Goal: Check status: Check status

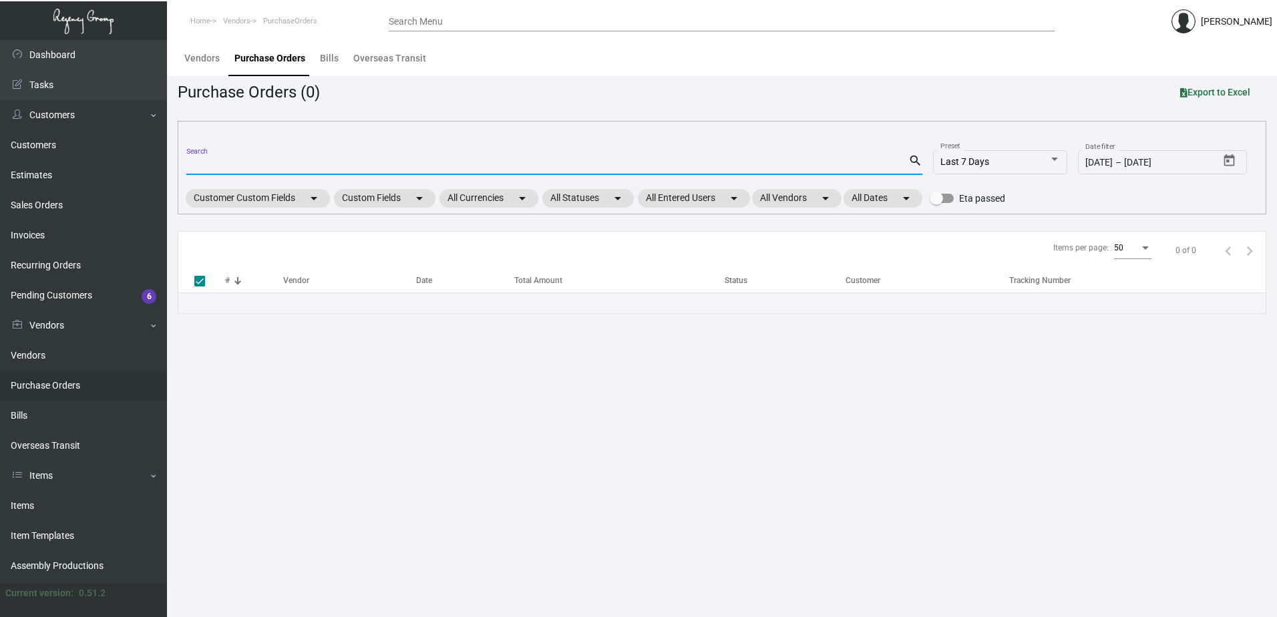
click at [289, 165] on input "Search" at bounding box center [547, 165] width 722 height 11
type input "101696"
checkbox input "false"
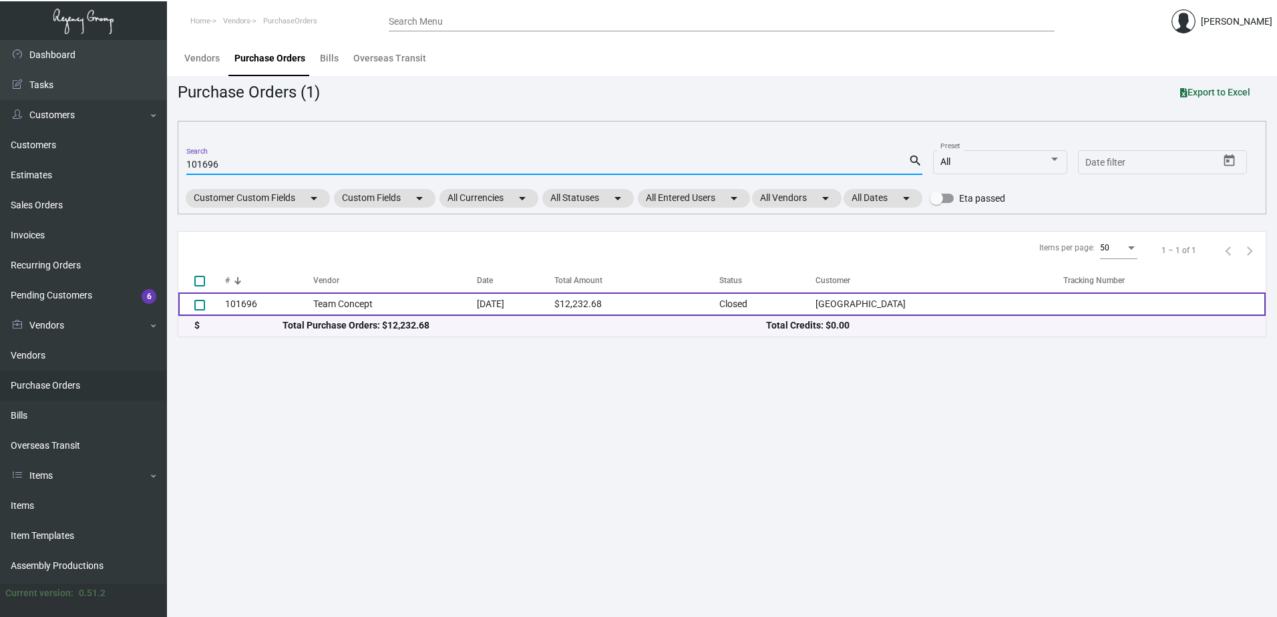
type input "101696"
click at [387, 310] on td "Team Concept" at bounding box center [395, 303] width 164 height 23
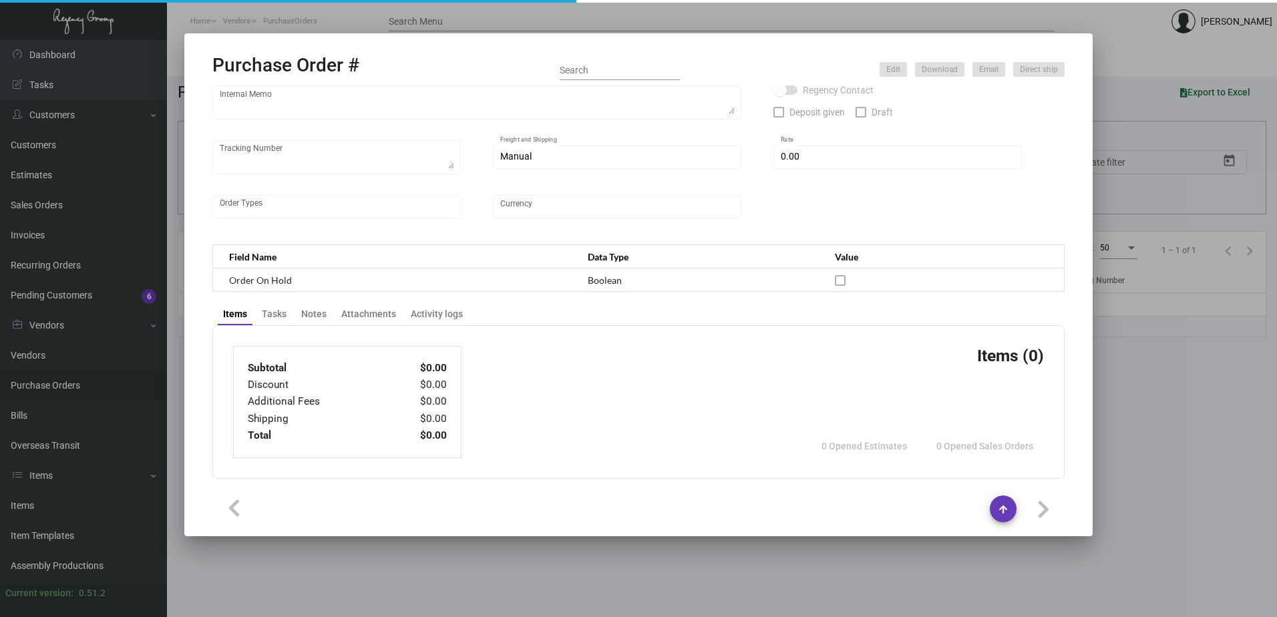
type input "Team Concept"
type input "[PERSON_NAME]"
type input "101696"
type input "[DATE]"
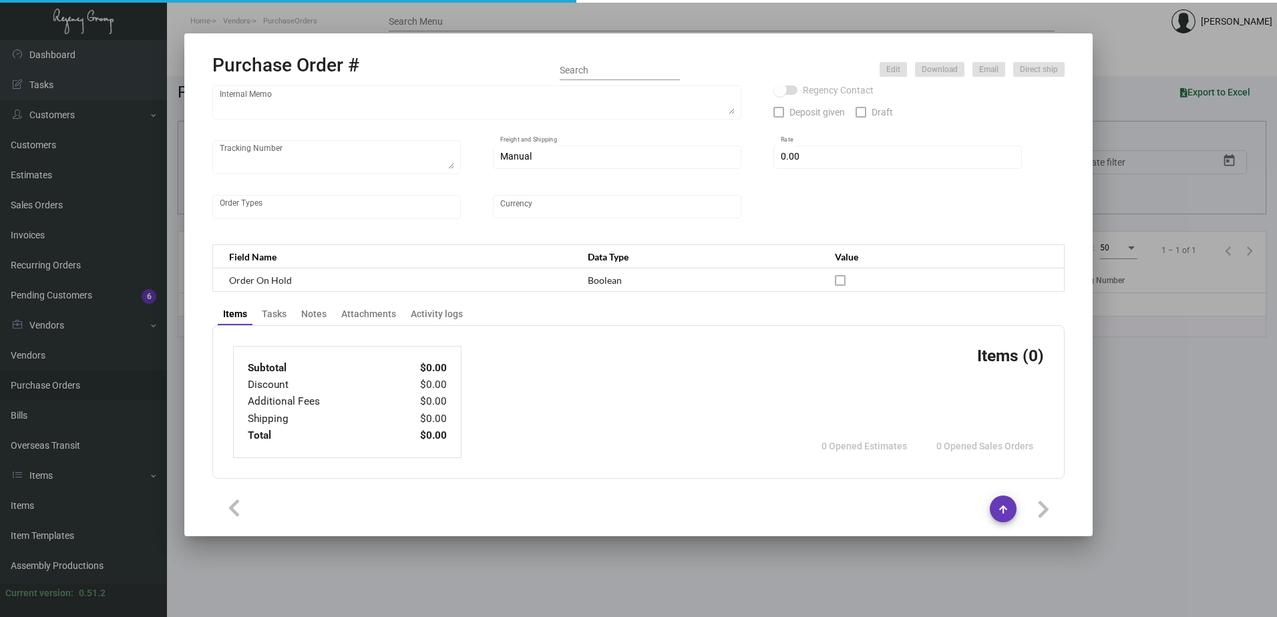
type input "[GEOGRAPHIC_DATA]"
type textarea "We will send you the envelopes to match. ***ANY PRICE DISCREPANCY MUST BE CALLE…"
type textarea "Regency Group NJ - [PERSON_NAME] [STREET_ADDRESS]"
type textarea "[DATE] - Estimated ship date is 11/20. 11/30 - 1 pallet/ [PERSON_NAME] ACCB-SF3…"
checkbox input "true"
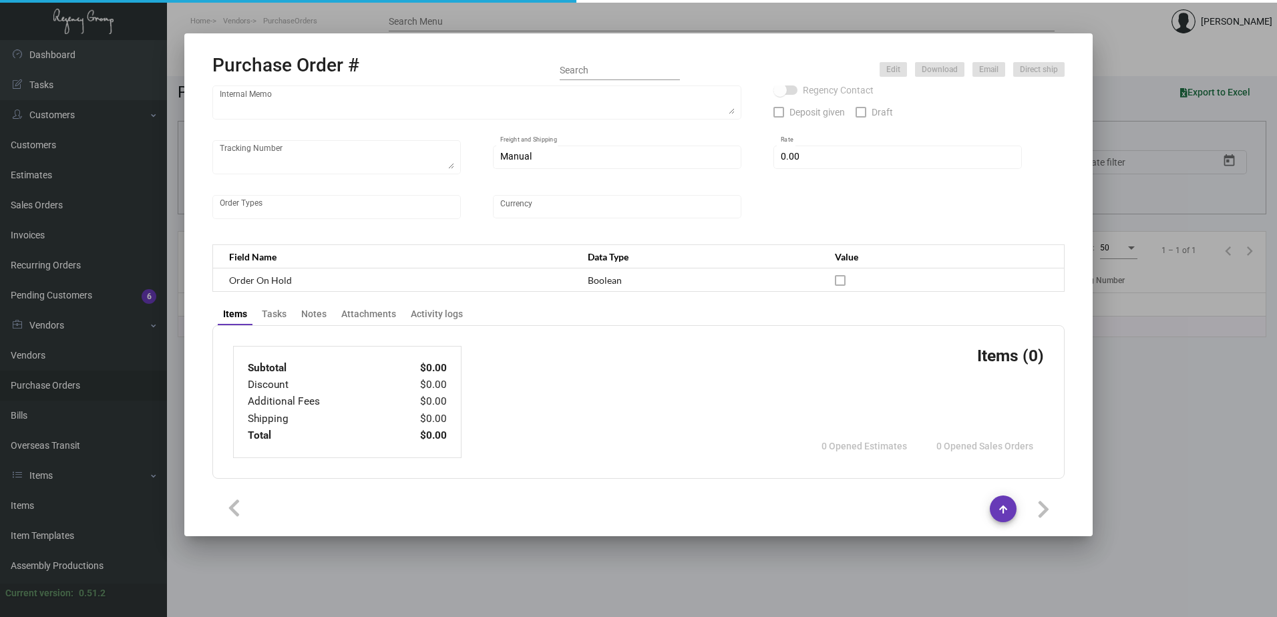
type input "$ 0.00"
type input "United States Dollar $"
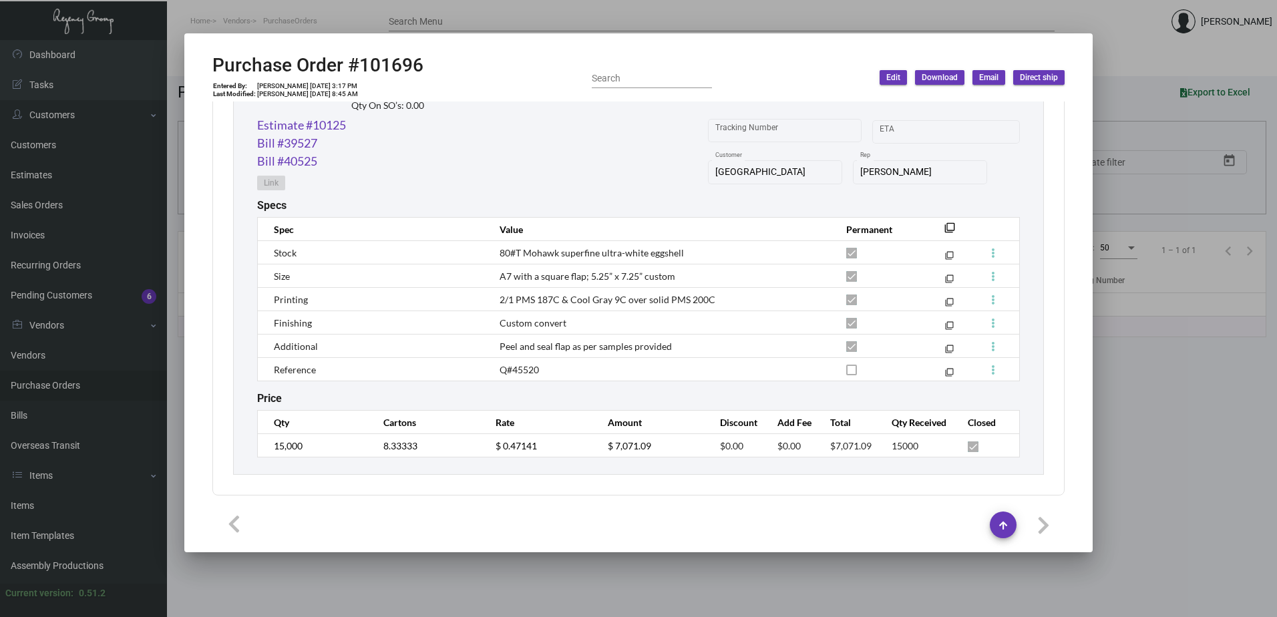
scroll to position [1193, 0]
